Goal: Task Accomplishment & Management: Manage account settings

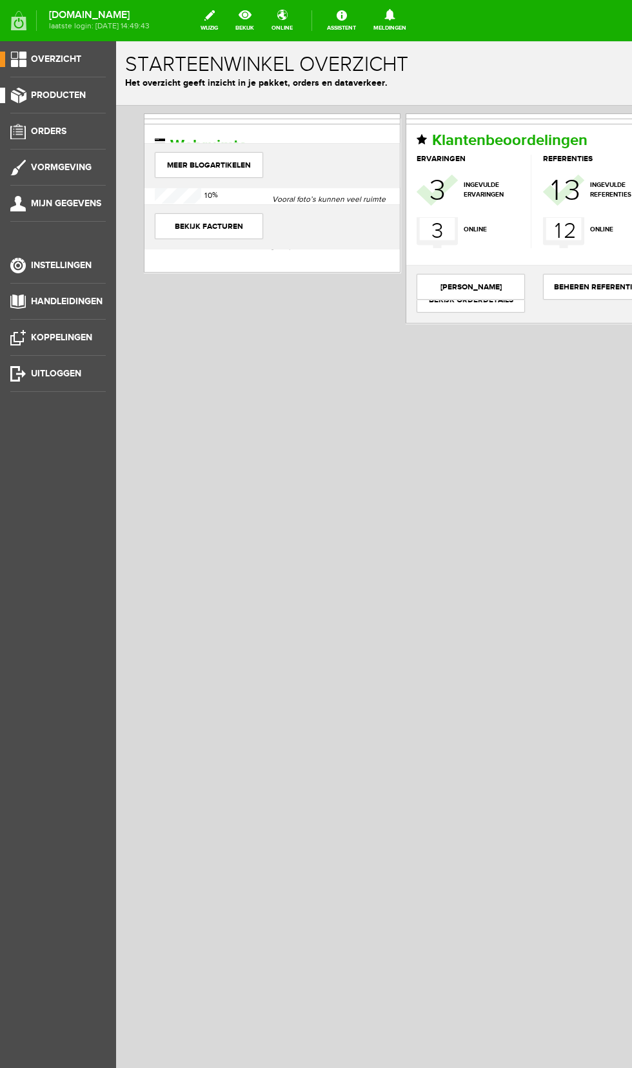
click at [71, 92] on span "Producten" at bounding box center [58, 95] width 55 height 11
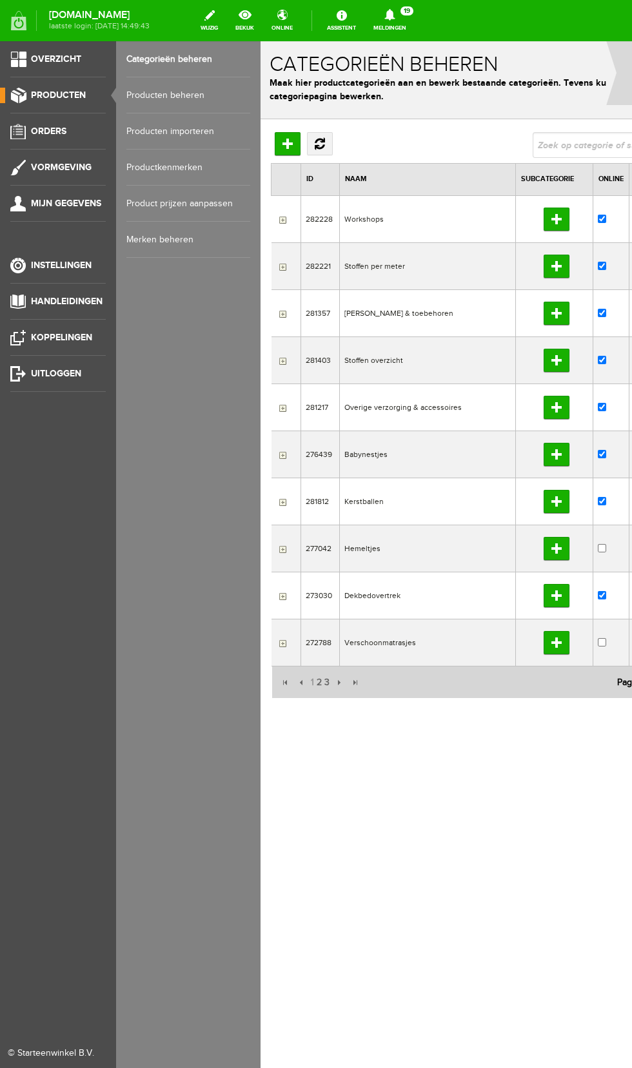
click at [182, 100] on link "Producten beheren" at bounding box center [188, 95] width 124 height 36
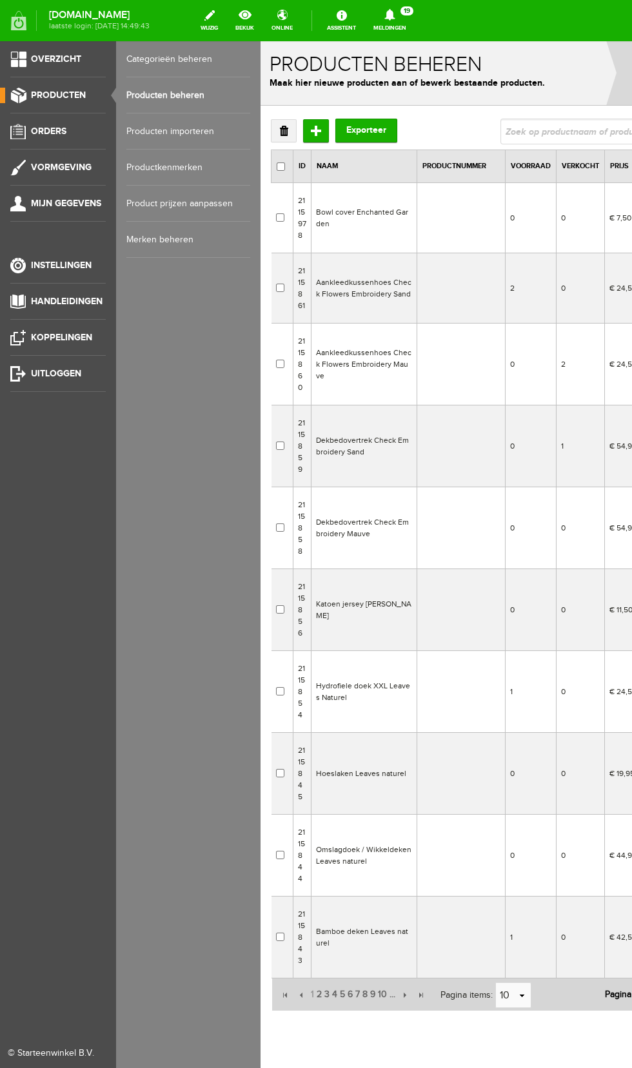
click at [373, 228] on td "Bowl cover Enchanted Garden" at bounding box center [364, 218] width 106 height 70
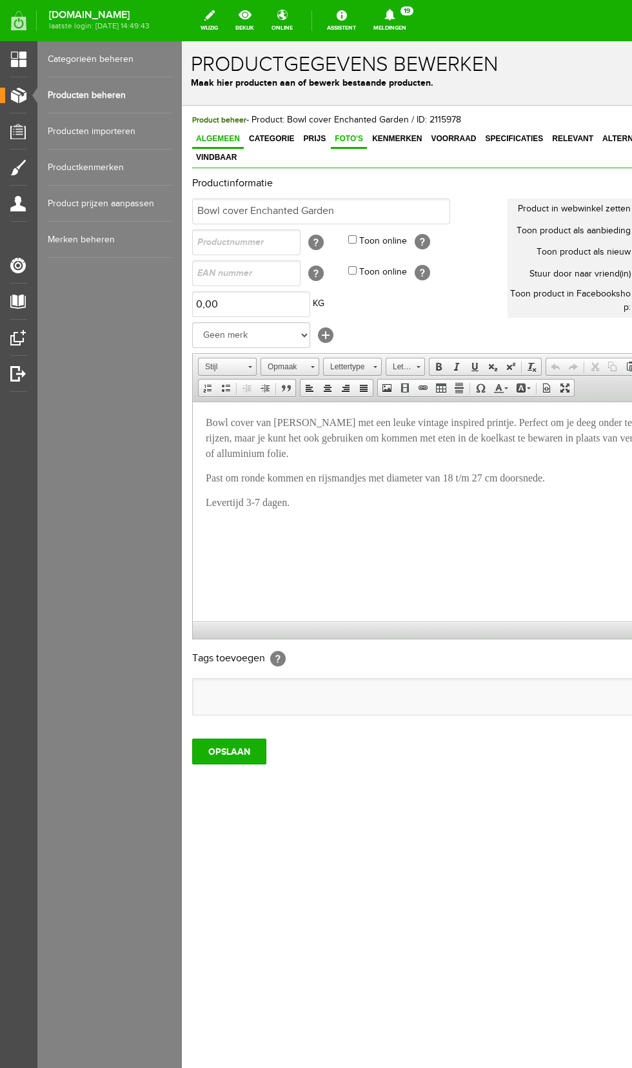
click at [340, 137] on span "Foto's" at bounding box center [349, 138] width 36 height 9
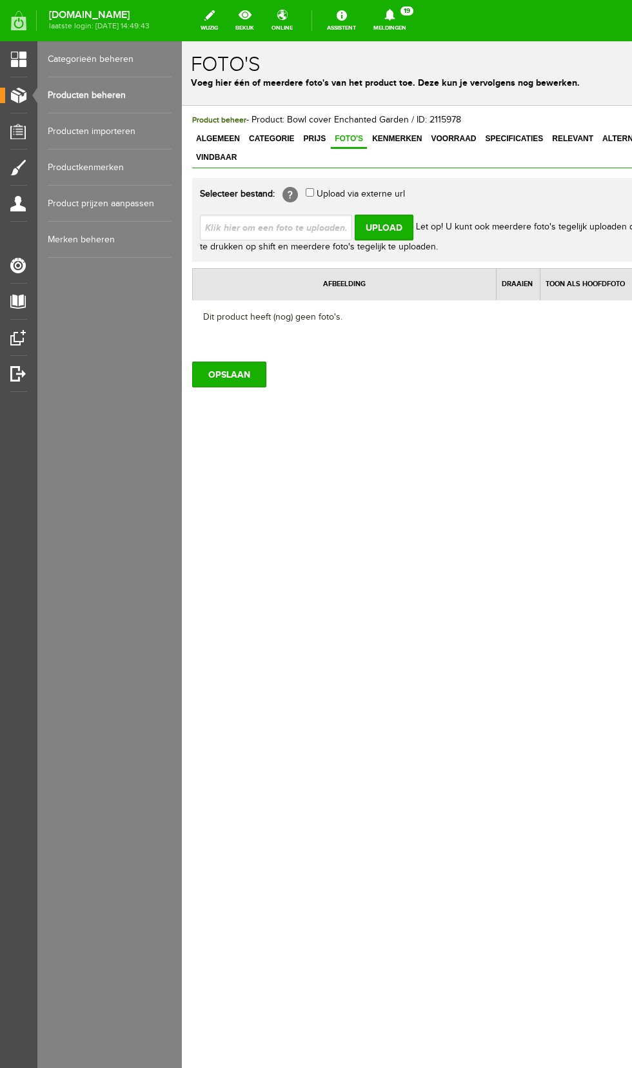
click at [311, 215] on input "file" at bounding box center [281, 227] width 162 height 24
type input "C:\fakepath\20250929_132721.jpg"
type input "20250929_132721.jpg"
click at [393, 215] on input "Upload" at bounding box center [384, 228] width 59 height 26
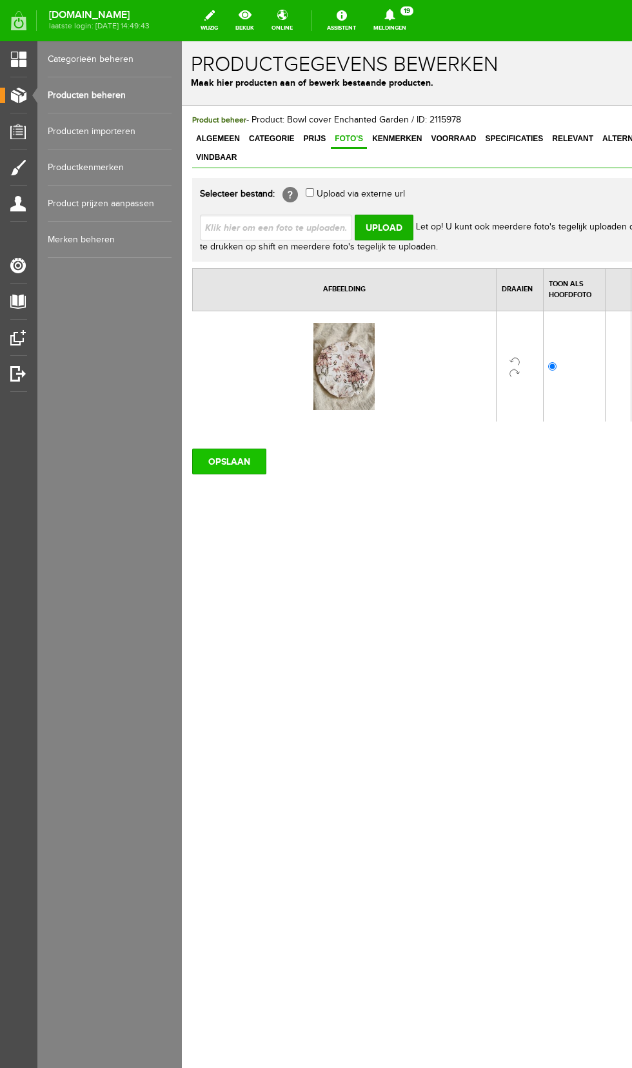
click at [225, 449] on input "OPSLAAN" at bounding box center [229, 462] width 74 height 26
